Goal: Navigation & Orientation: Find specific page/section

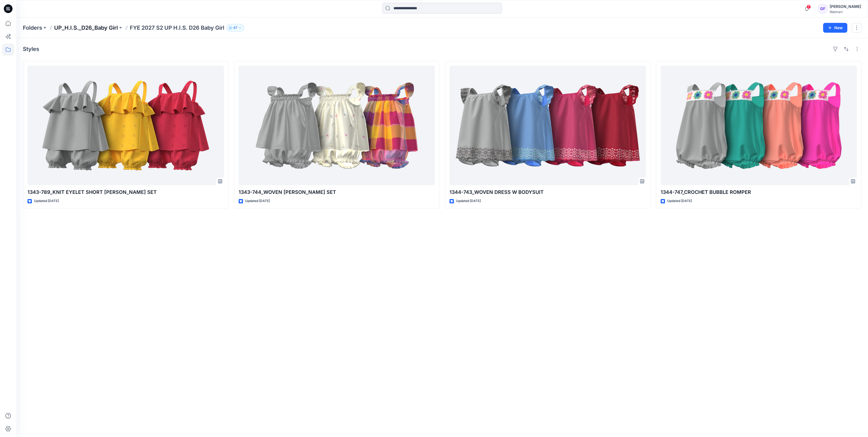
click at [101, 27] on p "UP_H.I.S._D26_Baby Girl" at bounding box center [86, 28] width 64 height 8
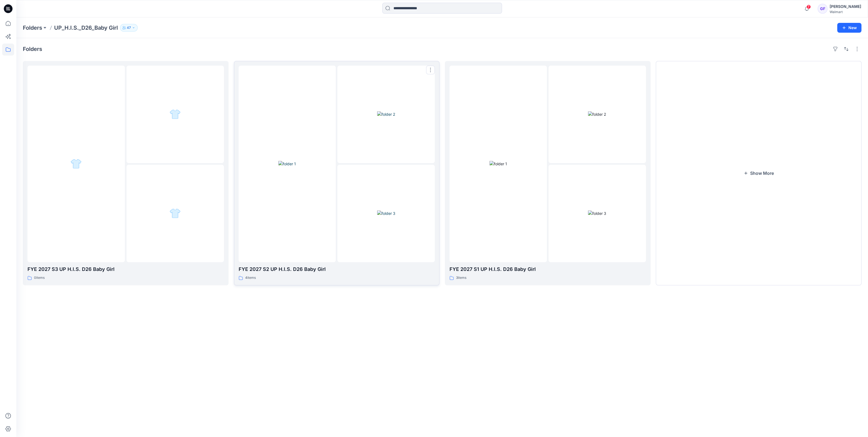
click at [286, 167] on img at bounding box center [287, 164] width 17 height 6
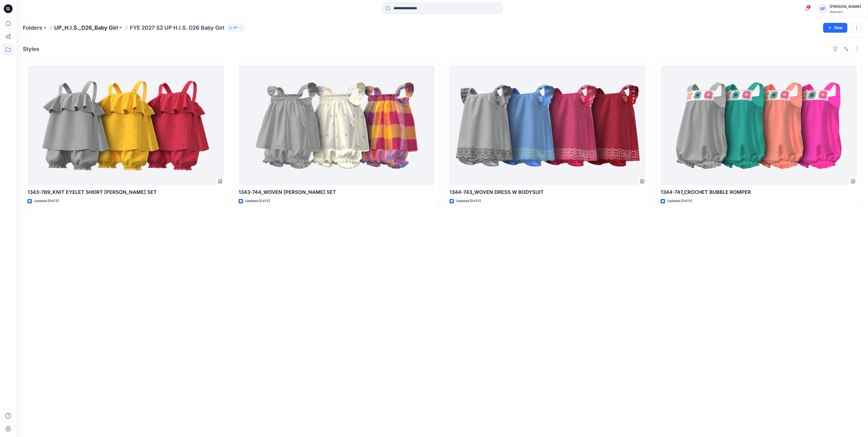
click at [82, 26] on p "UP_H.I.S._D26_Baby Girl" at bounding box center [86, 28] width 64 height 8
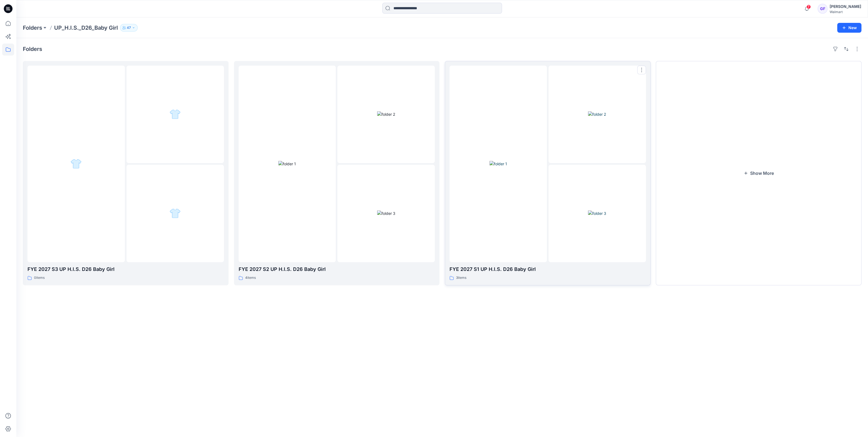
click at [516, 249] on div at bounding box center [498, 164] width 97 height 197
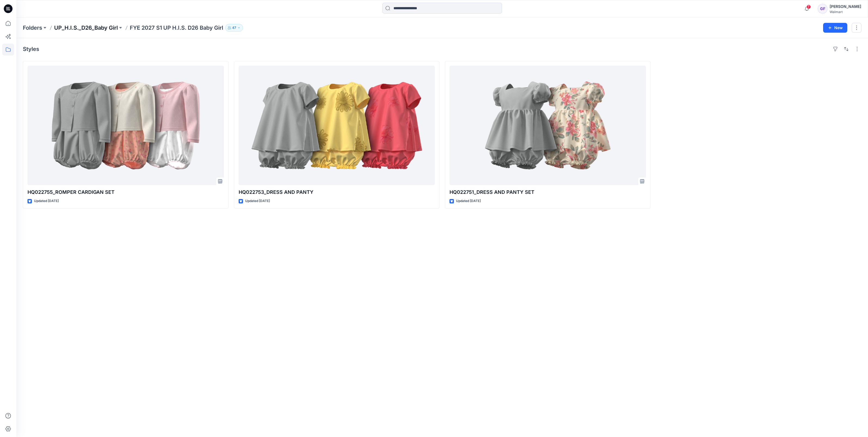
click at [80, 27] on p "UP_H.I.S._D26_Baby Girl" at bounding box center [86, 28] width 64 height 8
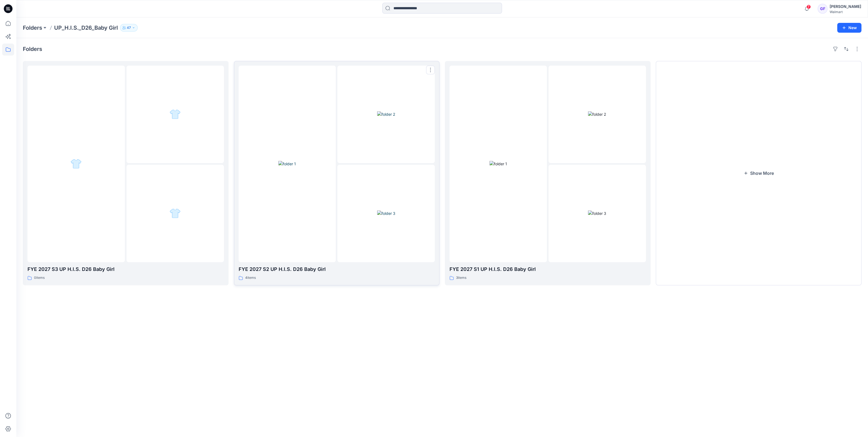
click at [287, 167] on img at bounding box center [287, 164] width 17 height 6
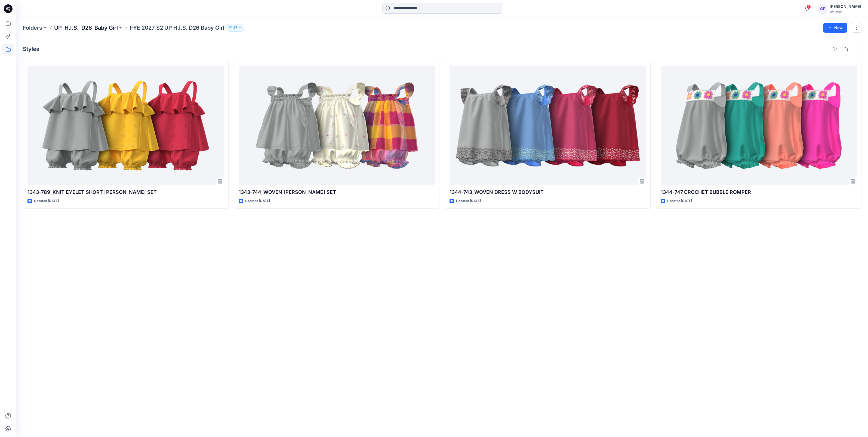
click at [75, 27] on p "UP_H.I.S._D26_Baby Girl" at bounding box center [86, 28] width 64 height 8
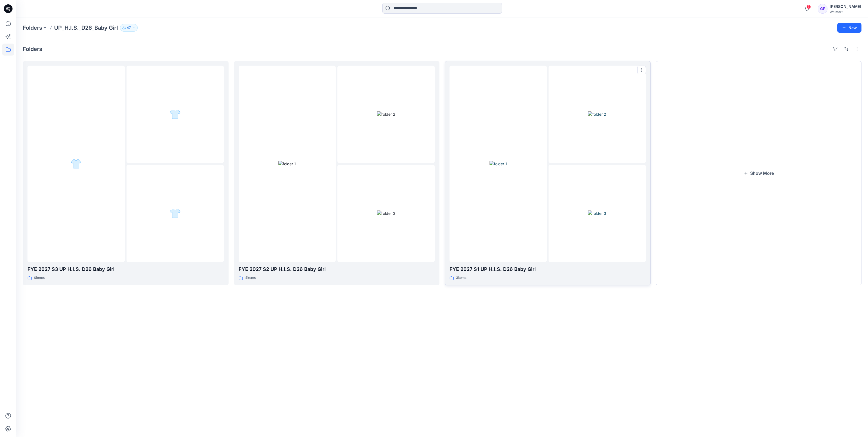
click at [507, 167] on img at bounding box center [498, 164] width 17 height 6
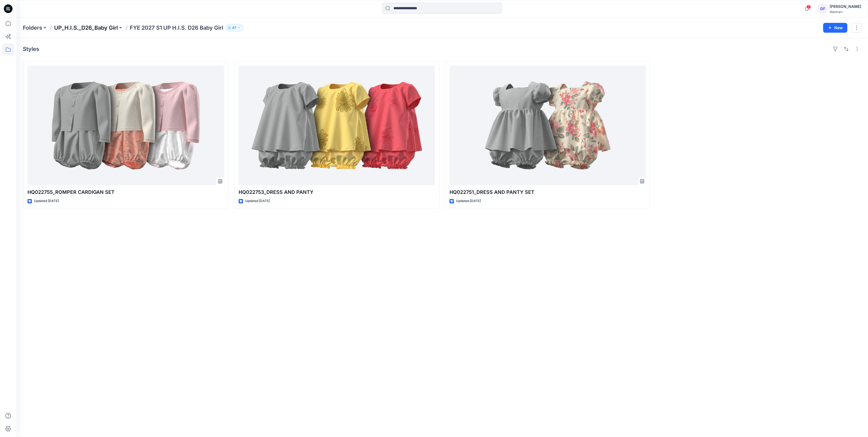
click at [101, 27] on p "UP_H.I.S._D26_Baby Girl" at bounding box center [86, 28] width 64 height 8
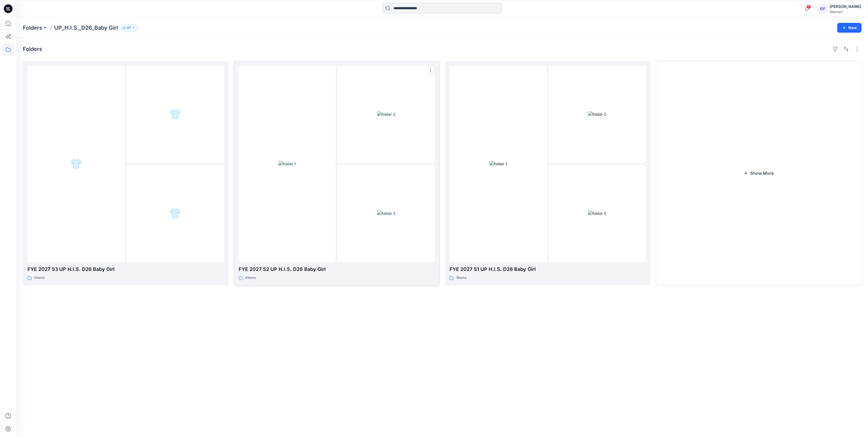
click at [279, 167] on img at bounding box center [287, 164] width 17 height 6
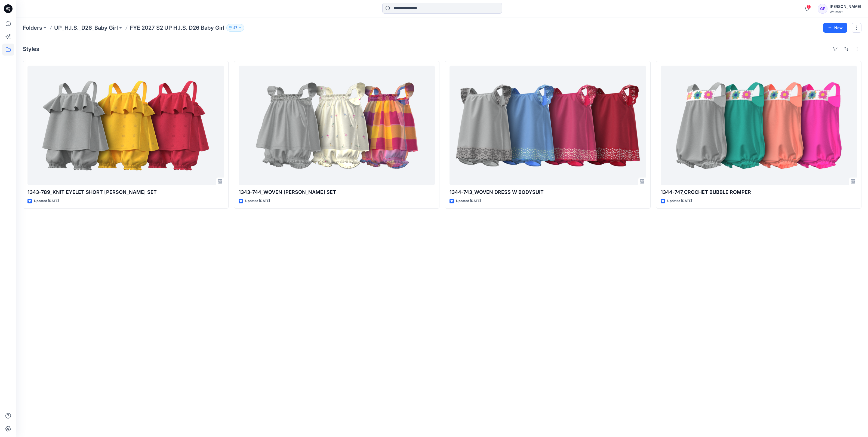
click at [366, 43] on div "Styles 1343-789_KNIT EYELET SHORT [PERSON_NAME] SET Updated [DATE] 1343-744_WOV…" at bounding box center [442, 237] width 852 height 399
click at [98, 27] on p "UP_H.I.S._D26_Baby Girl" at bounding box center [86, 28] width 64 height 8
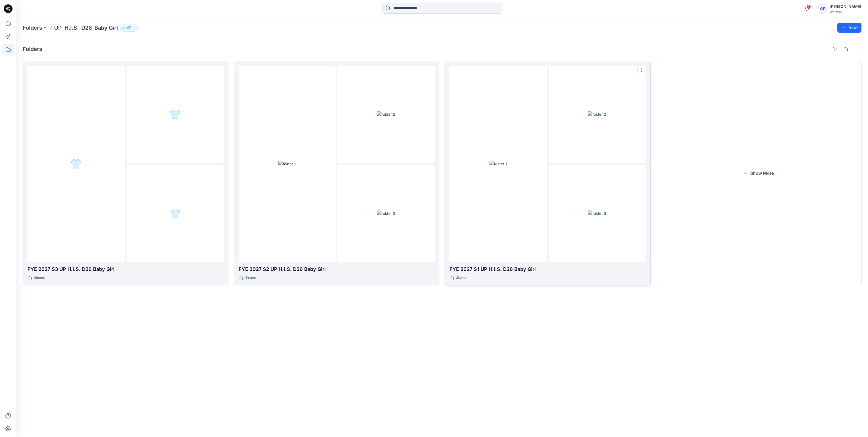
click at [597, 215] on img at bounding box center [597, 213] width 18 height 6
